Goal: Check status

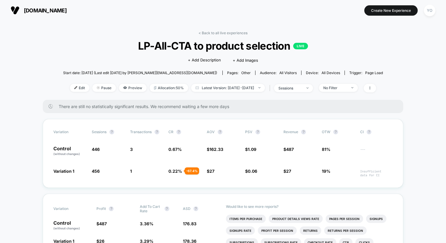
click at [45, 8] on span "[DOMAIN_NAME]" at bounding box center [45, 10] width 43 height 6
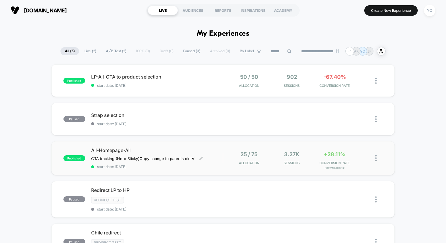
click at [200, 167] on span "start date: [DATE]" at bounding box center [157, 166] width 132 height 4
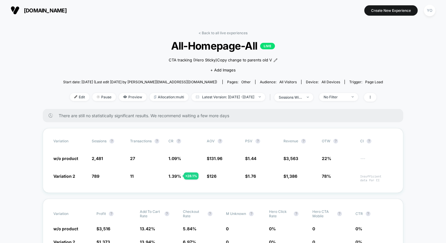
click at [60, 9] on span "[DOMAIN_NAME]" at bounding box center [45, 10] width 43 height 6
